Goal: Communication & Community: Answer question/provide support

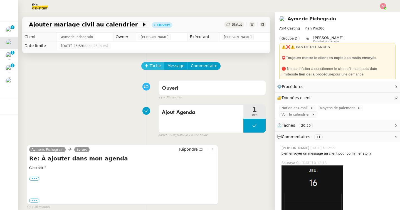
click at [150, 69] on span "Tâche" at bounding box center [155, 66] width 11 height 6
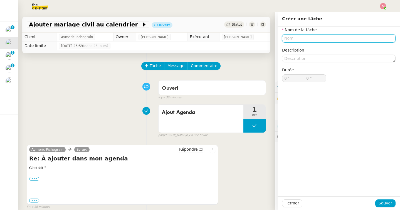
click at [305, 39] on input "text" at bounding box center [338, 38] width 113 height 8
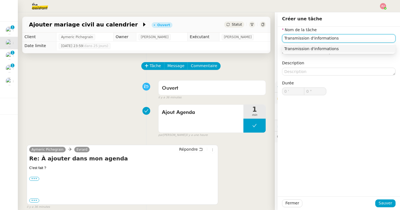
type input "Transmission d'informations"
click at [388, 199] on div "Fermer Sauver" at bounding box center [339, 203] width 122 height 14
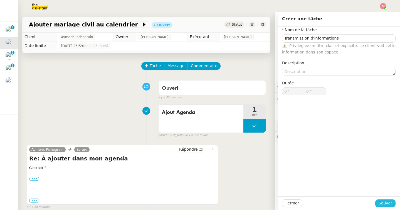
click at [387, 201] on span "Sauver" at bounding box center [385, 203] width 14 height 6
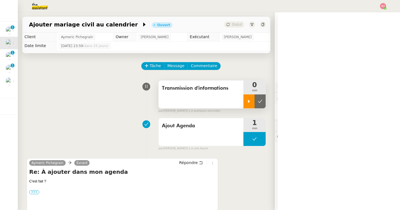
click at [248, 100] on icon at bounding box center [249, 101] width 2 height 3
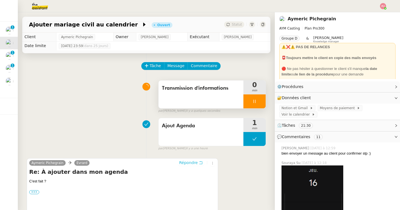
click at [192, 164] on span "Répondre" at bounding box center [188, 163] width 19 height 6
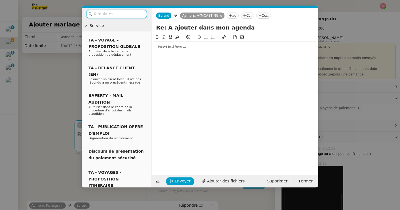
click at [99, 15] on input "text" at bounding box center [118, 14] width 50 height 6
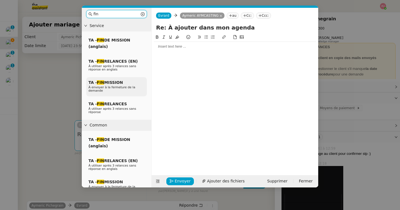
type input "fin"
click at [122, 86] on span "À envoyer à la fermeture de la demande" at bounding box center [111, 88] width 47 height 7
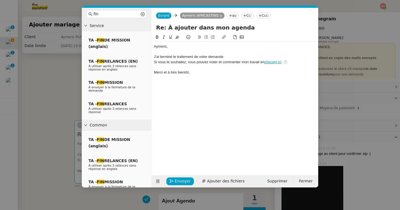
click at [155, 47] on div "﻿Aymeric﻿," at bounding box center [235, 46] width 162 height 5
click at [188, 47] on div "﻿Bonjour Aymeric﻿," at bounding box center [235, 46] width 162 height 5
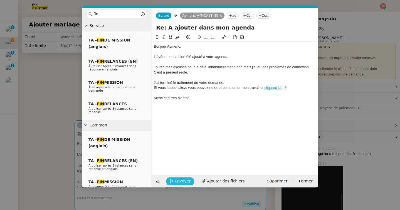
click at [189, 180] on button "Envoyer" at bounding box center [180, 181] width 28 height 8
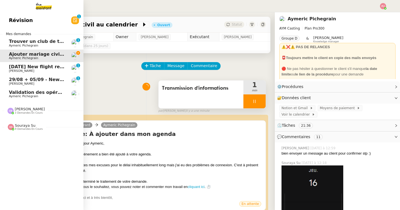
click at [25, 93] on span "Validation des opérations comptables" at bounding box center [56, 92] width 95 height 5
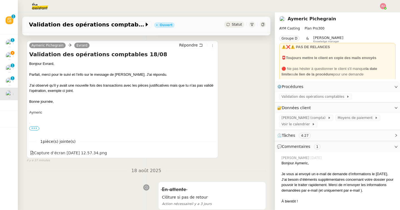
scroll to position [124, 0]
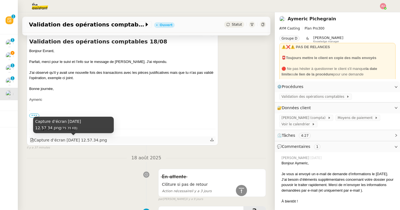
click at [93, 137] on div "Capture d’écran [DATE] 12.57.34.png" at bounding box center [68, 140] width 77 height 6
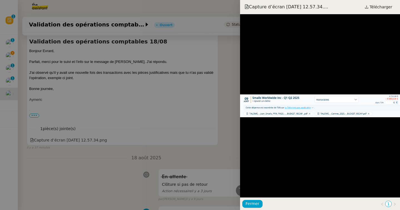
click at [227, 137] on div at bounding box center [200, 105] width 400 height 210
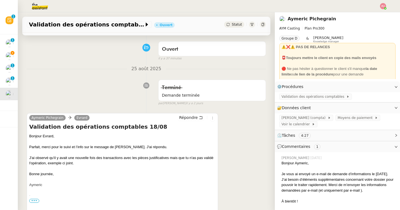
scroll to position [0, 0]
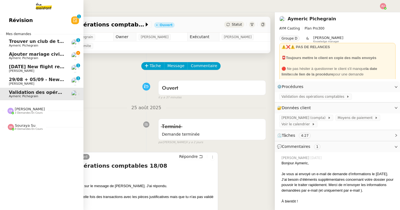
click at [17, 53] on span "Ajouter mariage civil au calendrier" at bounding box center [52, 53] width 87 height 5
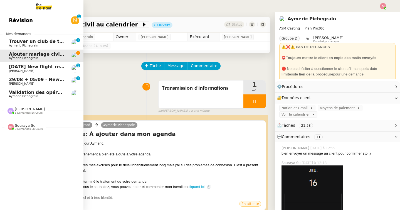
click at [19, 97] on span "Aymeric Pichegrain" at bounding box center [23, 96] width 29 height 4
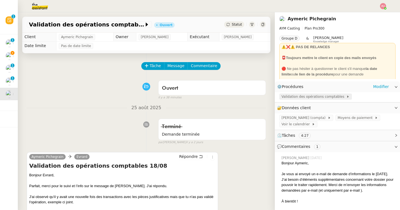
click at [304, 95] on span "Validation des opérations comptables" at bounding box center [313, 97] width 65 height 6
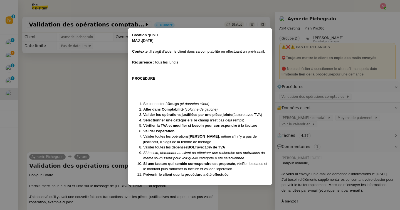
click at [80, 97] on nz-modal-container "Création : [DATE] MAJ : [DATE] Contexte : Il s'agit d'aider le client dans sa c…" at bounding box center [200, 105] width 400 height 210
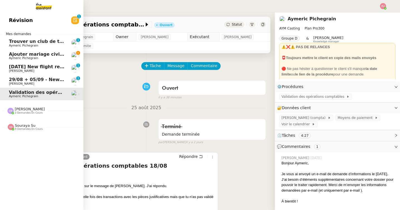
click at [17, 57] on span "Aymeric Pichegrain" at bounding box center [23, 58] width 29 height 4
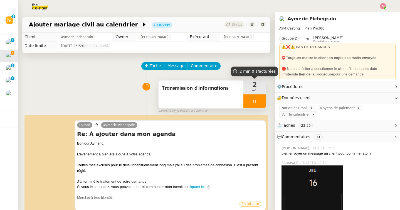
click at [252, 100] on div at bounding box center [254, 101] width 22 height 14
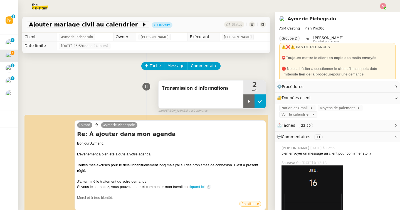
click at [262, 102] on icon at bounding box center [260, 101] width 4 height 4
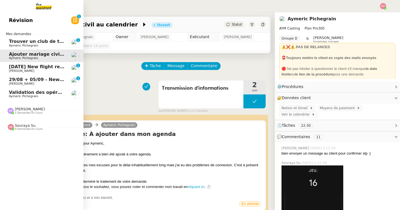
click at [13, 93] on span "Validation des opérations comptables" at bounding box center [56, 92] width 95 height 5
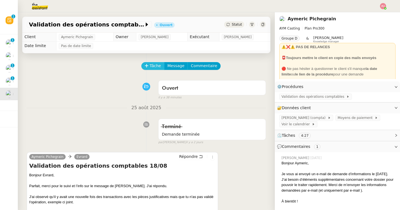
click at [153, 65] on span "Tâche" at bounding box center [155, 66] width 11 height 6
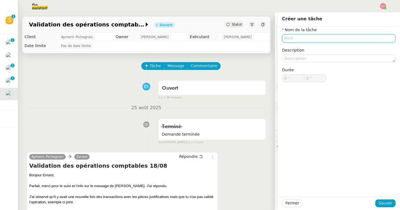
click at [304, 38] on input "text" at bounding box center [338, 38] width 113 height 8
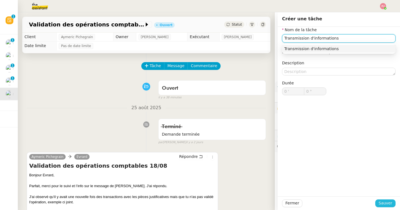
type input "Transmission d'informations"
click at [381, 202] on span "Sauver" at bounding box center [385, 203] width 14 height 6
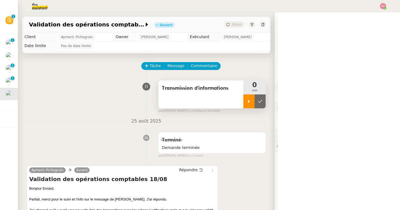
click at [248, 104] on div at bounding box center [248, 101] width 11 height 14
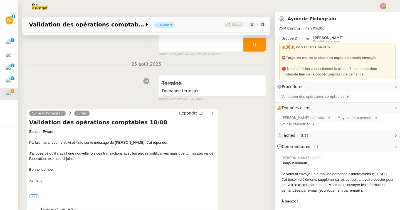
scroll to position [57, 0]
click at [189, 112] on span "Répondre" at bounding box center [188, 113] width 19 height 6
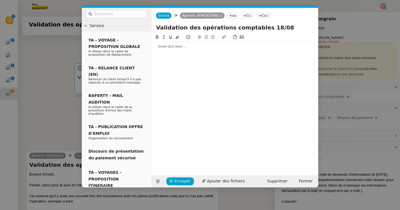
click at [209, 48] on div at bounding box center [235, 46] width 162 height 5
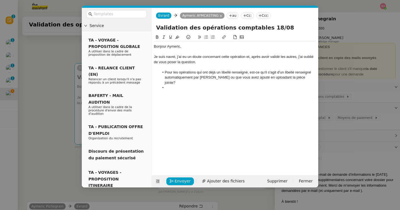
click at [296, 78] on li "Pour les opérations qui ont déjà un libellé renseigné, est-ce qu'il s'agit d'un…" at bounding box center [237, 77] width 157 height 15
click at [281, 85] on li at bounding box center [237, 87] width 157 height 5
click at [273, 85] on li at bounding box center [237, 87] width 157 height 5
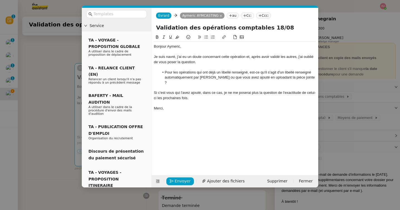
click at [191, 92] on div "Si c'est vous qui l'avez ajouté, dans ce cas, je ne me poserai plus la question…" at bounding box center [235, 95] width 162 height 10
click at [177, 180] on span "Envoyer" at bounding box center [183, 181] width 16 height 6
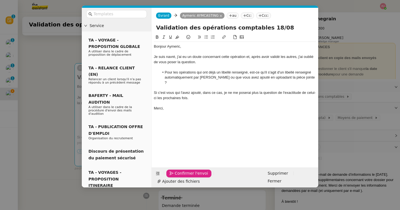
click at [177, 176] on span "Confirmer l'envoi" at bounding box center [191, 173] width 33 height 6
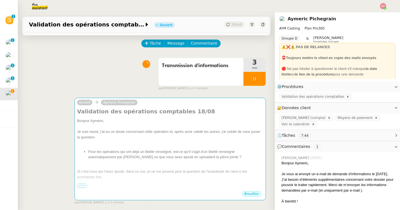
scroll to position [0, 0]
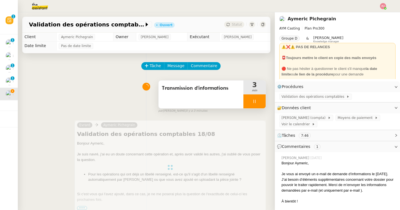
click at [255, 103] on icon at bounding box center [254, 101] width 4 height 4
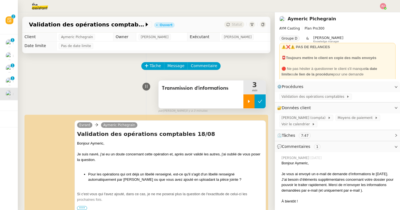
click at [261, 102] on icon at bounding box center [260, 101] width 4 height 4
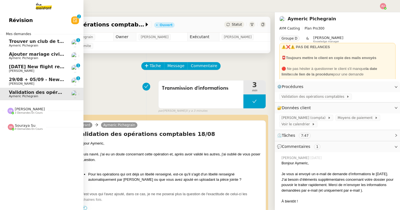
click at [24, 53] on span "Ajouter mariage civil au calendrier" at bounding box center [52, 53] width 87 height 5
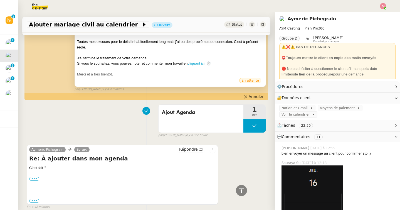
scroll to position [127, 0]
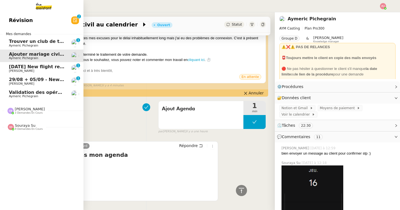
click at [13, 70] on span "[PERSON_NAME]" at bounding box center [21, 71] width 25 height 4
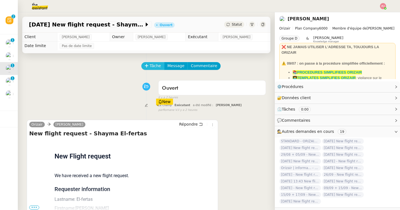
click at [152, 66] on span "Tâche" at bounding box center [155, 66] width 11 height 6
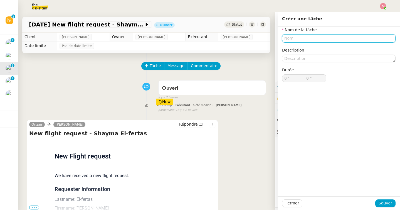
click at [297, 38] on input "text" at bounding box center [338, 38] width 113 height 8
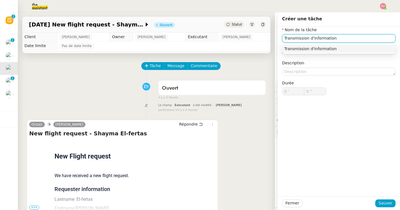
drag, startPoint x: 345, startPoint y: 39, endPoint x: 247, endPoint y: 39, distance: 98.7
click at [247, 39] on app-ticket "[DATE] New flight request - [PERSON_NAME]-fertas Ouvert Statut Client [PERSON_N…" at bounding box center [209, 110] width 382 height 197
type input "saisie dans tableau"
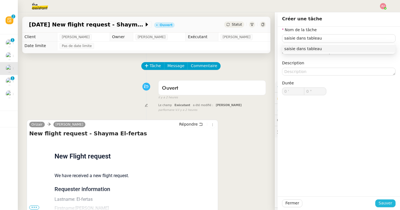
click at [391, 205] on span "Sauver" at bounding box center [385, 203] width 14 height 6
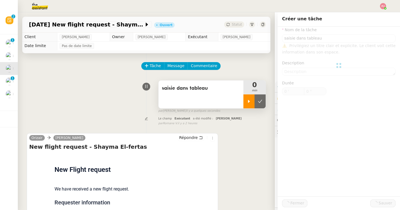
click at [246, 101] on div at bounding box center [248, 101] width 11 height 14
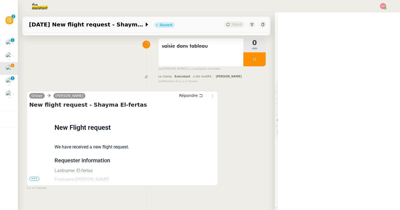
scroll to position [71, 0]
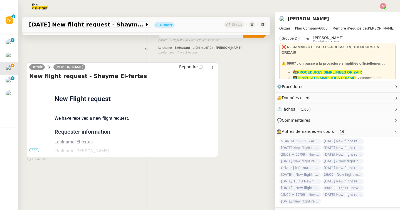
click at [37, 148] on span "•••" at bounding box center [34, 150] width 10 height 4
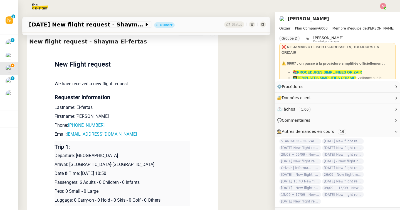
scroll to position [106, 0]
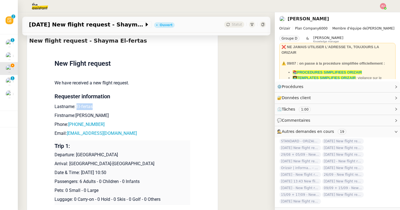
drag, startPoint x: 104, startPoint y: 106, endPoint x: 77, endPoint y: 103, distance: 27.4
click at [77, 103] on p "Lastname: El-fertas" at bounding box center [123, 106] width 136 height 7
copy p "El-fertas"
drag, startPoint x: 93, startPoint y: 114, endPoint x: 76, endPoint y: 114, distance: 16.4
click at [76, 114] on p "Firstname:[PERSON_NAME]" at bounding box center [123, 115] width 136 height 7
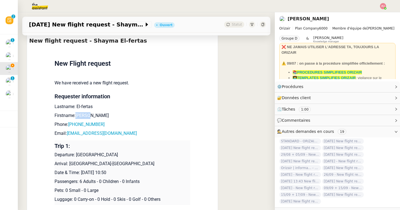
copy p "Shayma"
drag, startPoint x: 105, startPoint y: 125, endPoint x: 72, endPoint y: 124, distance: 32.8
click at [72, 124] on p "Phone: [PHONE_NUMBER]" at bounding box center [123, 124] width 136 height 7
copy link "447925870990"
drag, startPoint x: 126, startPoint y: 133, endPoint x: 68, endPoint y: 133, distance: 57.8
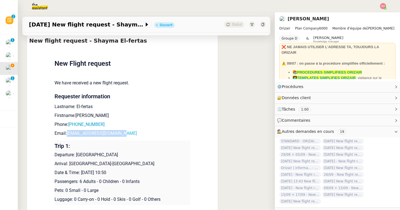
click at [68, 133] on p "Email: [EMAIL_ADDRESS][DOMAIN_NAME]" at bounding box center [123, 133] width 136 height 7
copy link "[EMAIL_ADDRESS][DOMAIN_NAME]"
drag, startPoint x: 130, startPoint y: 154, endPoint x: 77, endPoint y: 155, distance: 53.1
click at [77, 155] on p "Departure: [GEOGRAPHIC_DATA]" at bounding box center [123, 154] width 136 height 7
copy p "[GEOGRAPHIC_DATA]"
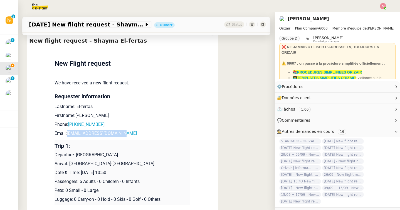
scroll to position [159, 0]
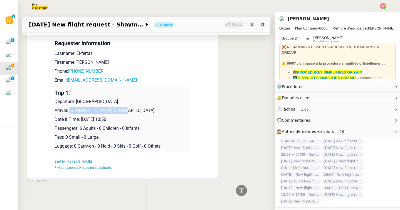
drag, startPoint x: 126, startPoint y: 110, endPoint x: 69, endPoint y: 111, distance: 56.7
click at [69, 111] on p "Arrival: [GEOGRAPHIC_DATA]-[GEOGRAPHIC_DATA]" at bounding box center [123, 110] width 136 height 7
copy p "[GEOGRAPHIC_DATA]-[GEOGRAPHIC_DATA]"
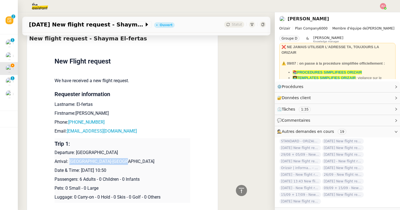
scroll to position [0, 0]
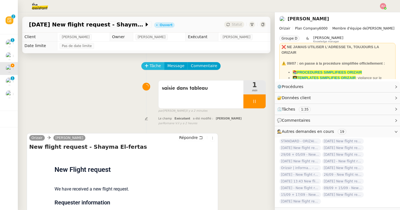
click at [150, 64] on span "Tâche" at bounding box center [155, 66] width 11 height 6
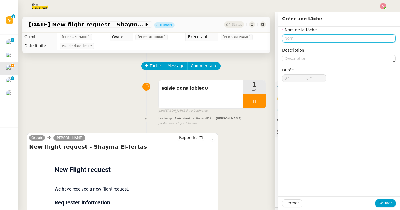
click at [291, 40] on input "text" at bounding box center [338, 38] width 113 height 8
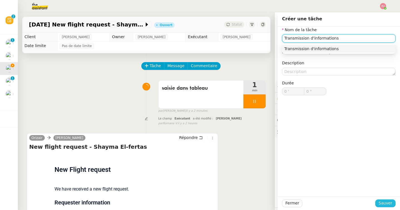
type input "Transmission d'informations"
click at [384, 203] on span "Sauver" at bounding box center [385, 203] width 14 height 6
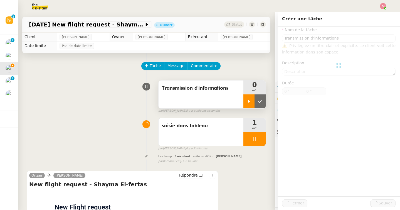
click at [246, 100] on div at bounding box center [248, 101] width 11 height 14
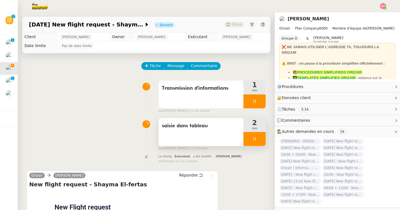
click at [254, 143] on div at bounding box center [254, 139] width 22 height 14
click at [260, 143] on button at bounding box center [259, 139] width 11 height 14
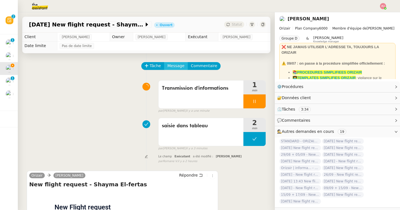
click at [171, 66] on span "Message" at bounding box center [175, 66] width 17 height 6
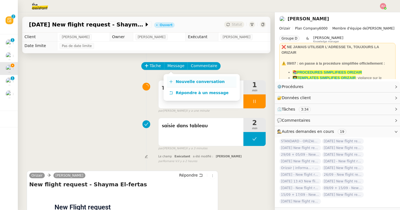
click at [172, 79] on link "Nouvelle conversation" at bounding box center [202, 81] width 70 height 11
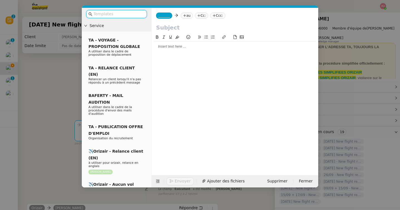
click at [134, 13] on input "text" at bounding box center [118, 14] width 50 height 6
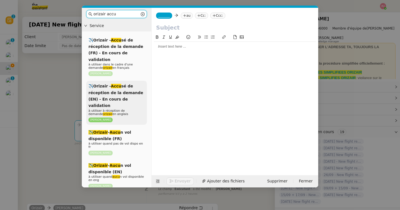
type input "orizair accu"
click at [128, 83] on div "✈️Orizair - Accu sé de réception de la demande (EN) - En cours de validation à …" at bounding box center [116, 103] width 61 height 44
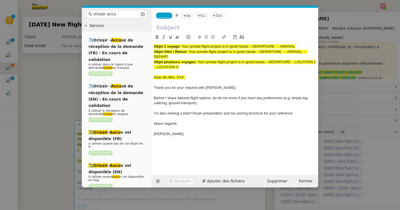
drag, startPoint x: 183, startPoint y: 47, endPoint x: 311, endPoint y: 47, distance: 127.6
click at [311, 47] on div "Objet 1 voyage : Your private flight project is in good hands – DEPARTURE → ARR…" at bounding box center [235, 46] width 162 height 5
copy span "Your private flight project is in good hands – DEPARTURE → ARRIVAL"
click at [179, 28] on input "text" at bounding box center [235, 27] width 158 height 8
paste input "Your private flight project is in good hands – DEPARTURE → ARRIVAL"
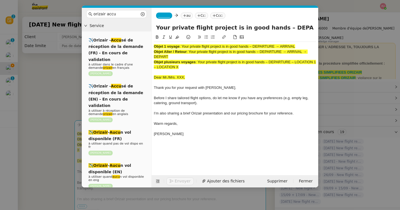
scroll to position [0, 22]
type input "Your private flight project is in good hands – DEPARTURE → ARRIVAL"
click at [168, 15] on span "_______" at bounding box center [164, 16] width 12 height 4
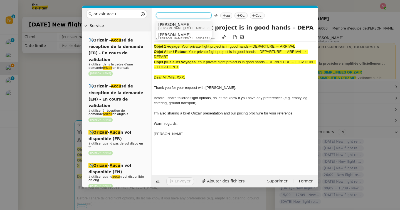
click at [173, 23] on span "[PERSON_NAME]" at bounding box center [197, 24] width 79 height 4
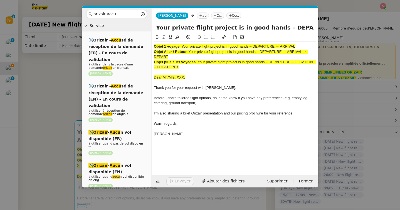
click at [197, 13] on nz-tag "au" at bounding box center [203, 16] width 12 height 6
click at [187, 66] on div "Objet plusieurs voyages : Your private flight project is in good hands – DEPART…" at bounding box center [235, 65] width 162 height 10
drag, startPoint x: 186, startPoint y: 67, endPoint x: 151, endPoint y: 37, distance: 46.4
click at [151, 37] on nz-layout "orizair accu Service ✈️Orizair - Accu sé de réception de la demande (FR) - En c…" at bounding box center [200, 97] width 236 height 179
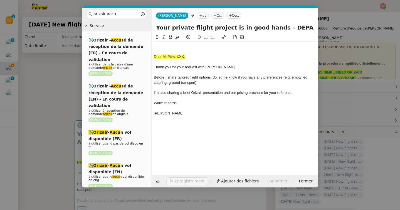
click at [55, 105] on nz-modal-container "orizair accu Service ✈️Orizair - Accu sé de réception de la demande (FR) - En c…" at bounding box center [200, 105] width 400 height 210
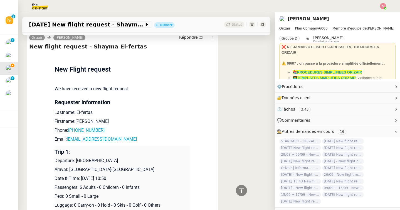
scroll to position [268, 0]
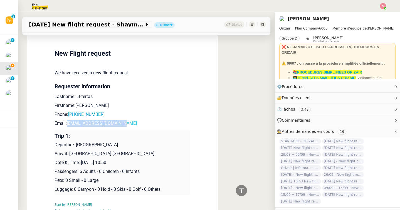
drag, startPoint x: 130, startPoint y: 124, endPoint x: 68, endPoint y: 125, distance: 62.0
click at [68, 125] on p "Email: [EMAIL_ADDRESS][DOMAIN_NAME]" at bounding box center [123, 123] width 136 height 7
copy link "[EMAIL_ADDRESS][DOMAIN_NAME]"
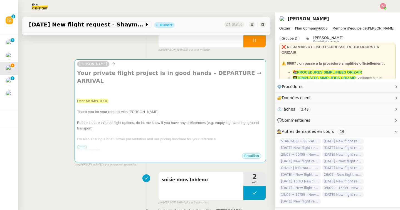
scroll to position [0, 0]
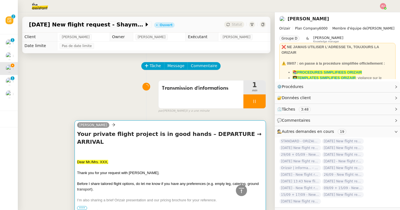
click at [103, 165] on div at bounding box center [170, 168] width 186 height 6
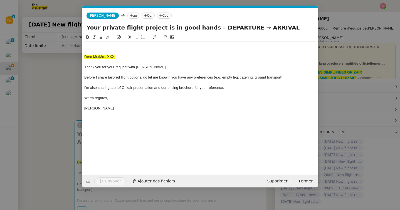
scroll to position [0, 33]
click at [124, 19] on div "[PERSON_NAME] au Cc: Ccc:" at bounding box center [200, 16] width 236 height 16
click at [127, 15] on nz-tag "au" at bounding box center [133, 16] width 12 height 6
paste input "[EMAIL_ADDRESS][DOMAIN_NAME]"
type input "[EMAIL_ADDRESS][DOMAIN_NAME]"
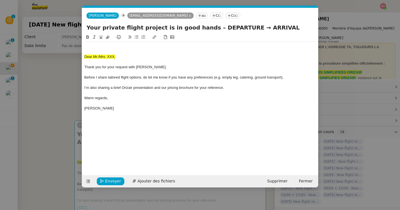
click at [225, 16] on nz-tag "Ccc:" at bounding box center [232, 16] width 15 height 6
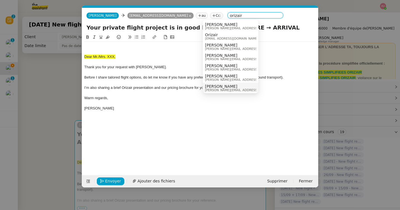
type input "orizair"
click at [218, 85] on span "[PERSON_NAME]" at bounding box center [244, 86] width 79 height 4
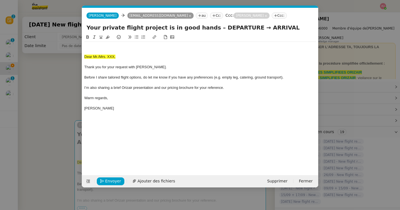
click at [84, 56] on span "Dear Mr./Mrs. XXX," at bounding box center [99, 57] width 31 height 4
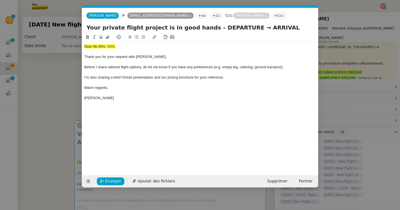
click at [57, 97] on nz-modal-container "orizair accu Service ✈️Orizair - Accu sé de réception de la demande (FR) - En c…" at bounding box center [200, 105] width 400 height 210
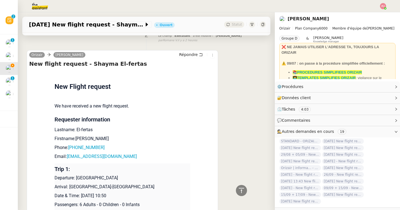
scroll to position [242, 0]
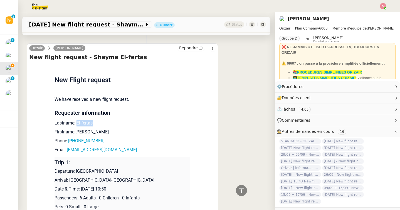
drag, startPoint x: 93, startPoint y: 116, endPoint x: 76, endPoint y: 115, distance: 17.0
click at [76, 120] on p "Lastname: El-fertas" at bounding box center [123, 123] width 136 height 7
copy p "El-fertas"
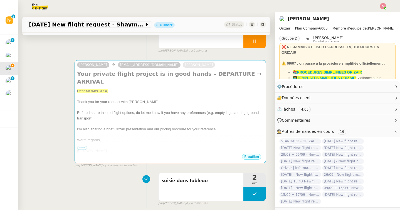
scroll to position [0, 0]
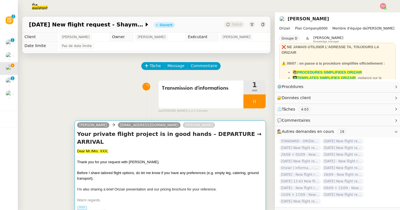
click at [89, 154] on div at bounding box center [170, 157] width 186 height 6
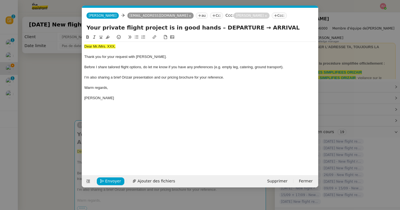
scroll to position [0, 33]
drag, startPoint x: 118, startPoint y: 45, endPoint x: 64, endPoint y: 45, distance: 53.9
click at [64, 45] on nz-modal-container "orizair accu Service ✈️Orizair - Accu sé de réception de la demande (FR) - En c…" at bounding box center [200, 105] width 400 height 210
click at [61, 93] on nz-modal-container "orizair accu Service ✈️Orizair - Accu sé de réception de la demande (FR) - En c…" at bounding box center [200, 105] width 400 height 210
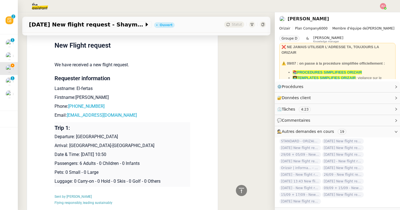
scroll to position [282, 0]
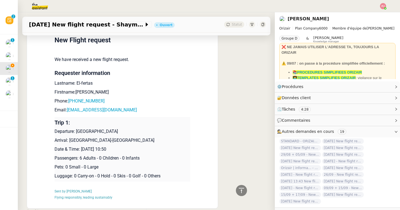
drag, startPoint x: 134, startPoint y: 125, endPoint x: 76, endPoint y: 121, distance: 58.0
click at [76, 128] on p "Departure: [GEOGRAPHIC_DATA]" at bounding box center [123, 131] width 136 height 7
copy p "[GEOGRAPHIC_DATA]"
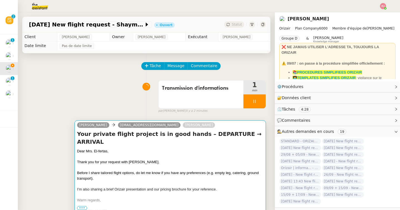
click at [102, 160] on span "Thank you for your request with [PERSON_NAME]." at bounding box center [118, 162] width 82 height 4
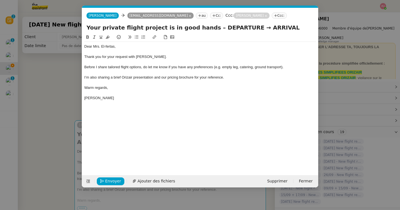
scroll to position [0, 33]
drag, startPoint x: 202, startPoint y: 28, endPoint x: 234, endPoint y: 28, distance: 32.0
click at [234, 28] on input "Your private flight project is in good hands – DEPARTURE → ARRIVAL" at bounding box center [199, 27] width 227 height 8
paste input "[GEOGRAPHIC_DATA]"
type input "Your private flight project is in good hands – [GEOGRAPHIC_DATA] → ARRIVAL"
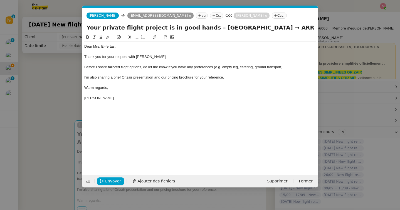
click at [50, 123] on nz-modal-container "orizair accu Service ✈️Orizair - Accu sé de réception de la demande (FR) - En c…" at bounding box center [200, 105] width 400 height 210
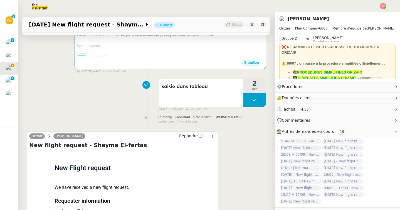
scroll to position [311, 0]
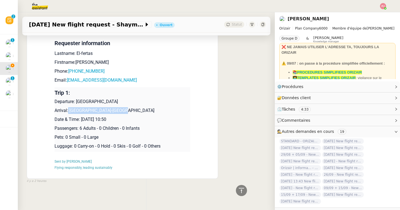
drag, startPoint x: 121, startPoint y: 111, endPoint x: 69, endPoint y: 111, distance: 52.3
click at [69, 111] on p "Arrival: [GEOGRAPHIC_DATA]-[GEOGRAPHIC_DATA]" at bounding box center [123, 110] width 136 height 7
click at [120, 111] on p "Arrival: [GEOGRAPHIC_DATA]-[GEOGRAPHIC_DATA]" at bounding box center [123, 110] width 136 height 7
drag, startPoint x: 120, startPoint y: 110, endPoint x: 69, endPoint y: 110, distance: 50.6
click at [69, 110] on p "Arrival: [GEOGRAPHIC_DATA]-[GEOGRAPHIC_DATA]" at bounding box center [123, 110] width 136 height 7
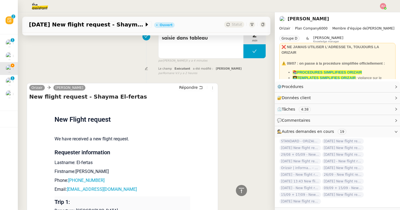
scroll to position [0, 0]
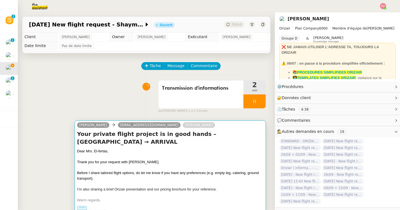
click at [110, 143] on h4 "Your private flight project is in good hands – [GEOGRAPHIC_DATA] → ARRIVAL" at bounding box center [170, 138] width 186 height 16
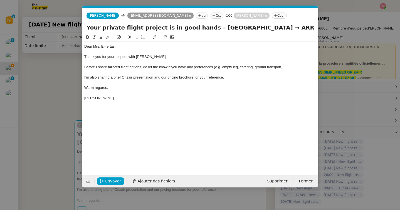
scroll to position [0, 33]
drag, startPoint x: 277, startPoint y: 27, endPoint x: 313, endPoint y: 27, distance: 36.1
click at [313, 27] on input "Your private flight project is in good hands – [GEOGRAPHIC_DATA] → ARRIVAL" at bounding box center [199, 27] width 227 height 8
paste input "[GEOGRAPHIC_DATA]-[GEOGRAPHIC_DATA]"
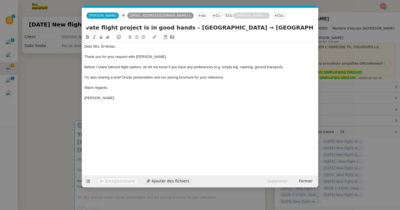
type input "Your private flight project is in good hands – [GEOGRAPHIC_DATA] → [GEOGRAPHIC_…"
click at [159, 181] on span "Ajouter des fichiers" at bounding box center [156, 181] width 38 height 6
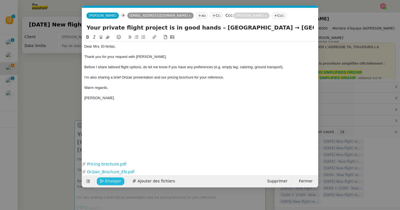
click at [114, 179] on span "Envoyer" at bounding box center [113, 181] width 16 height 6
click at [114, 179] on span "Confirmer l'envoi" at bounding box center [121, 181] width 33 height 6
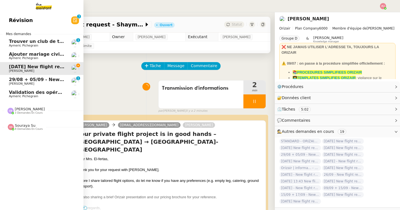
click at [20, 93] on span "Validation des opérations comptables" at bounding box center [56, 92] width 95 height 5
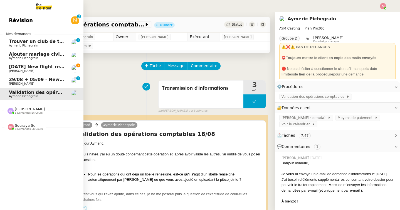
click at [11, 66] on span "[DATE] New flight request - Shayma El-fertas" at bounding box center [65, 66] width 113 height 5
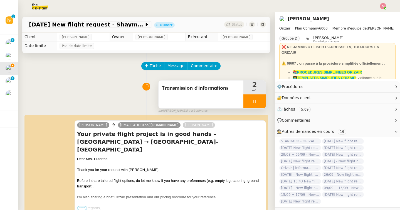
click at [257, 105] on div at bounding box center [254, 101] width 22 height 14
click at [260, 103] on button at bounding box center [259, 101] width 11 height 14
click at [259, 103] on button at bounding box center [254, 101] width 22 height 14
click at [251, 102] on div at bounding box center [248, 101] width 11 height 14
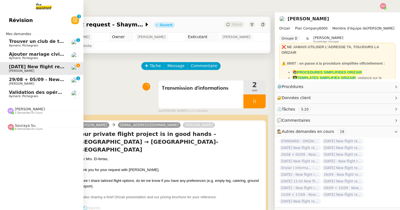
click at [17, 113] on span "3 demandes en cours" at bounding box center [29, 112] width 28 height 3
click at [20, 169] on div "Souraya Su 8 demandes en cours" at bounding box center [41, 163] width 83 height 16
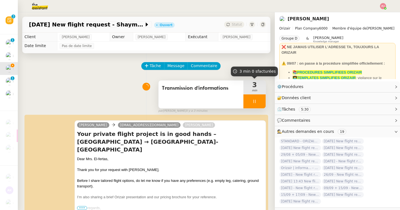
click at [254, 103] on icon at bounding box center [254, 101] width 4 height 4
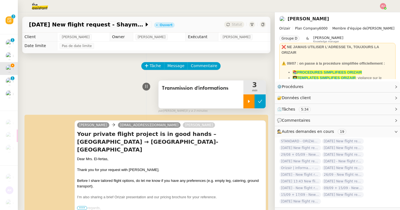
click at [261, 103] on icon at bounding box center [260, 101] width 4 height 4
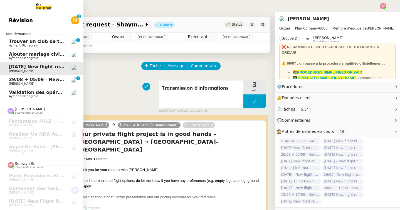
click at [12, 80] on span "29/08 + 05/09 - New flight request - [PERSON_NAME]" at bounding box center [75, 79] width 133 height 5
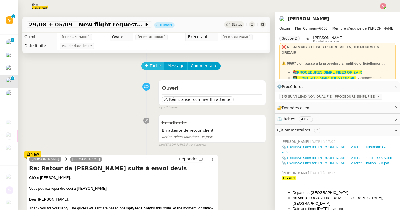
click at [154, 68] on span "Tâche" at bounding box center [155, 66] width 11 height 6
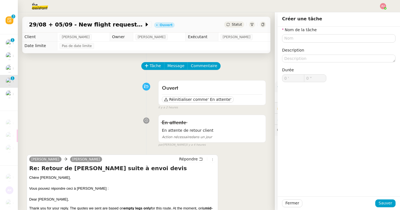
click at [301, 34] on nz-form-item "Nom de la tâche" at bounding box center [338, 35] width 113 height 16
click at [300, 41] on input "text" at bounding box center [338, 38] width 113 height 8
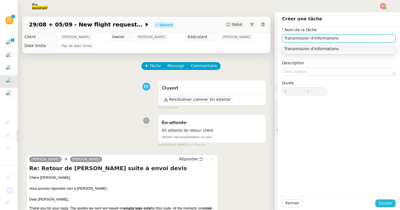
type input "Transmission d'informations"
click at [384, 202] on span "Sauver" at bounding box center [385, 203] width 14 height 6
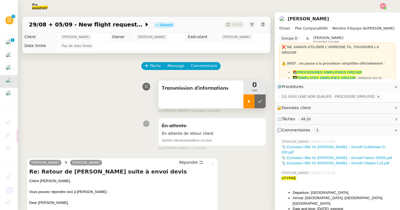
click at [249, 100] on icon at bounding box center [249, 101] width 4 height 4
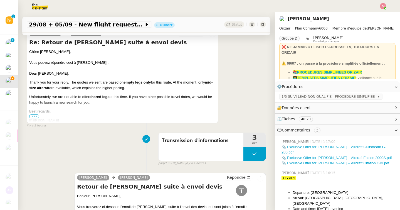
scroll to position [112, 0]
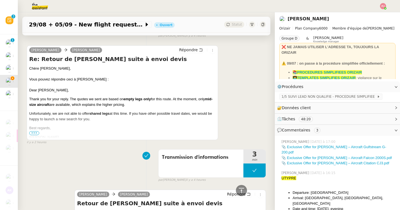
click at [31, 132] on span "•••" at bounding box center [34, 133] width 10 height 4
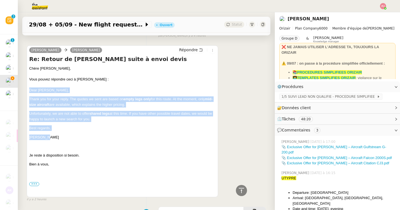
drag, startPoint x: 49, startPoint y: 137, endPoint x: 28, endPoint y: 89, distance: 52.0
click at [28, 89] on div "[PERSON_NAME] [PERSON_NAME] Répondre Re: Retour de [PERSON_NAME] suite à envoi …" at bounding box center [122, 121] width 191 height 152
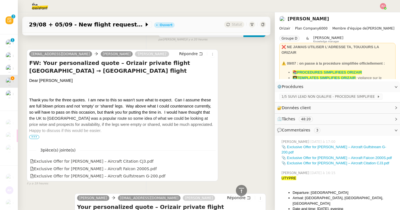
scroll to position [576, 0]
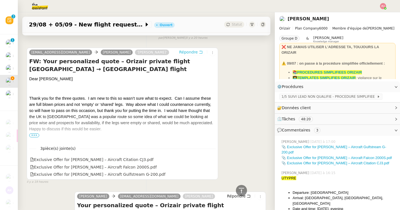
click at [190, 51] on span "Répondre" at bounding box center [188, 52] width 19 height 6
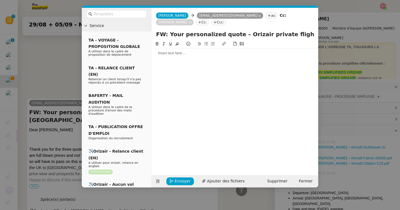
scroll to position [626, 0]
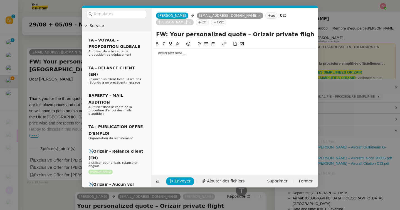
click at [172, 55] on div at bounding box center [235, 53] width 162 height 5
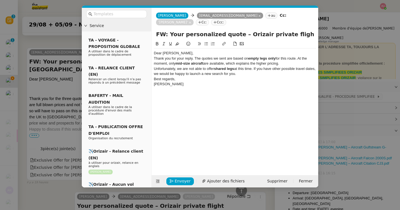
scroll to position [670, 0]
drag, startPoint x: 177, startPoint y: 54, endPoint x: 164, endPoint y: 53, distance: 13.1
click at [164, 53] on div "Dear [PERSON_NAME]," at bounding box center [235, 53] width 162 height 5
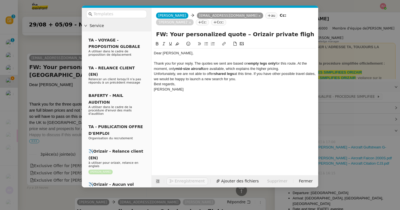
scroll to position [675, 0]
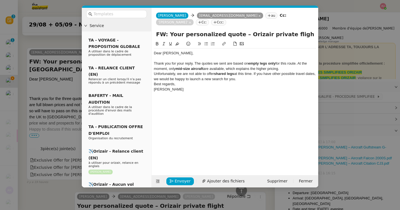
click at [299, 63] on div "Thank you for your reply. The quotes we sent are based on empty legs only for t…" at bounding box center [235, 66] width 162 height 10
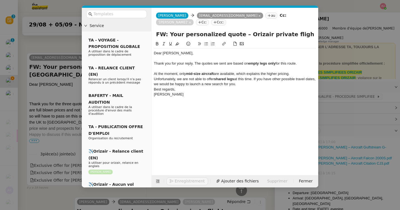
scroll to position [680, 0]
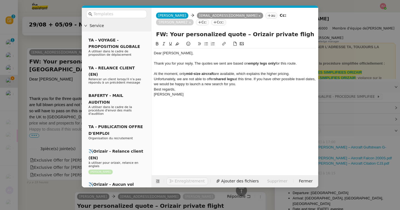
click at [294, 73] on div "At the moment, only mid-size aircraft are available, which explains the higher …" at bounding box center [235, 73] width 162 height 5
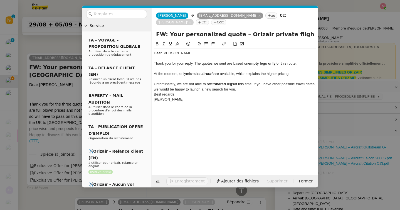
scroll to position [686, 0]
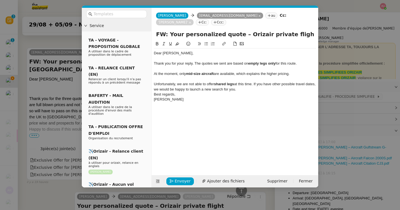
click at [257, 89] on div "Unfortunately, we are not able to offer shared legs at this time. If you have o…" at bounding box center [235, 86] width 162 height 10
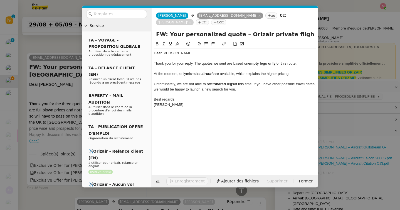
scroll to position [691, 0]
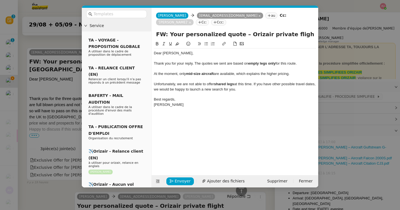
click at [185, 103] on div "[PERSON_NAME]" at bounding box center [235, 104] width 162 height 5
click at [211, 22] on nz-tag "Ccc:" at bounding box center [218, 22] width 15 height 6
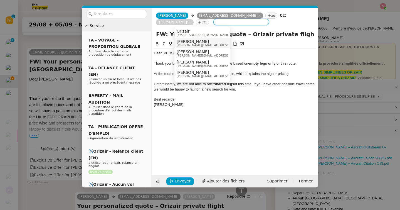
click at [184, 42] on span "[PERSON_NAME]" at bounding box center [216, 41] width 79 height 4
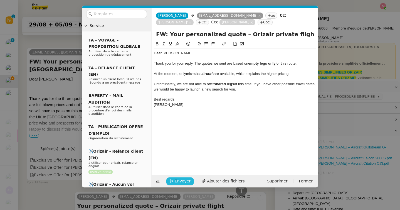
click at [179, 183] on span "Envoyer" at bounding box center [183, 181] width 16 height 6
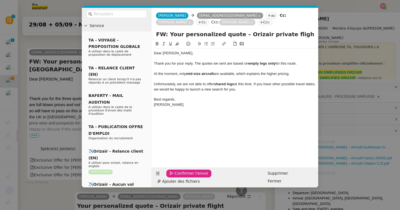
click at [179, 176] on span "Confirmer l'envoi" at bounding box center [191, 173] width 33 height 6
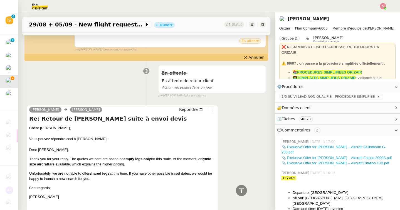
scroll to position [176, 0]
click at [186, 110] on span "Répondre" at bounding box center [188, 109] width 19 height 6
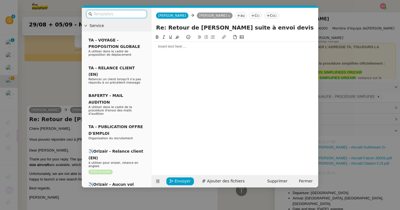
scroll to position [219, 0]
click at [175, 47] on div at bounding box center [235, 46] width 162 height 5
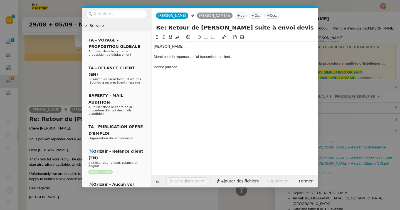
scroll to position [246, 0]
click at [175, 182] on span "Envoyer" at bounding box center [183, 181] width 16 height 6
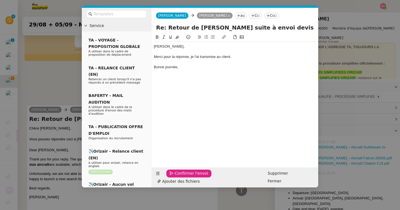
click at [175, 176] on span "Confirmer l'envoi" at bounding box center [191, 173] width 33 height 6
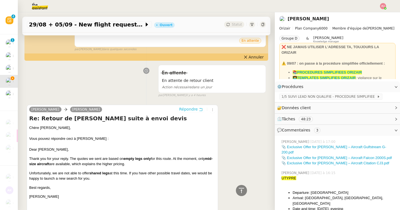
scroll to position [0, 0]
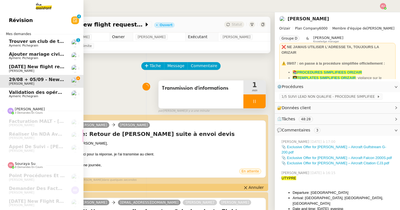
click at [20, 68] on span "[DATE] New flight request - Shayma El-fertas" at bounding box center [65, 66] width 113 height 5
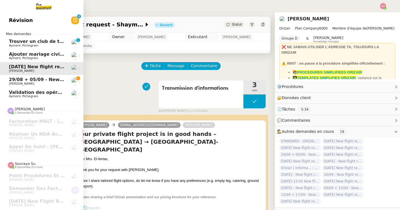
click at [16, 92] on span "Validation des opérations comptables" at bounding box center [56, 92] width 95 height 5
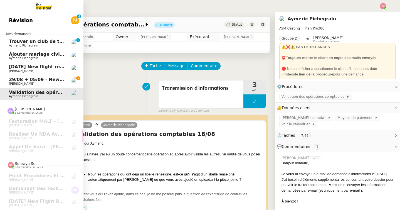
click at [13, 51] on span "Ajouter mariage civil au calendrier" at bounding box center [52, 53] width 87 height 5
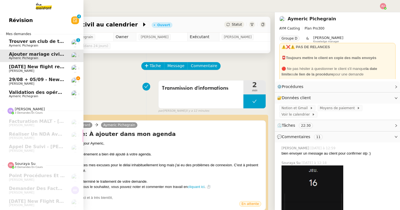
click at [15, 85] on span "[PERSON_NAME]" at bounding box center [21, 84] width 25 height 4
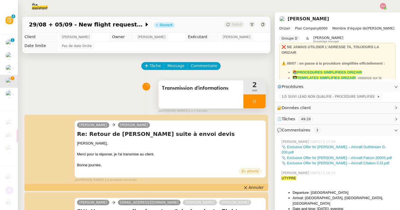
click at [260, 102] on div at bounding box center [254, 101] width 22 height 14
click at [262, 102] on button at bounding box center [259, 101] width 11 height 14
